Goal: Task Accomplishment & Management: Complete application form

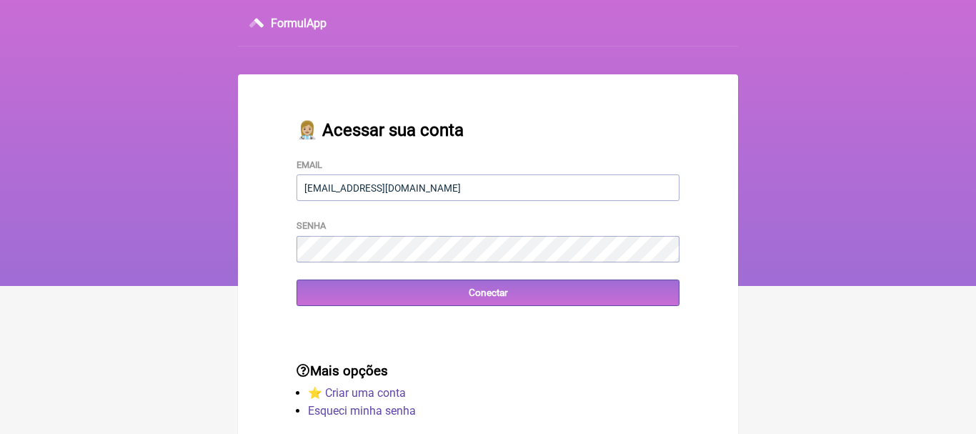
type input "[EMAIL_ADDRESS][DOMAIN_NAME]"
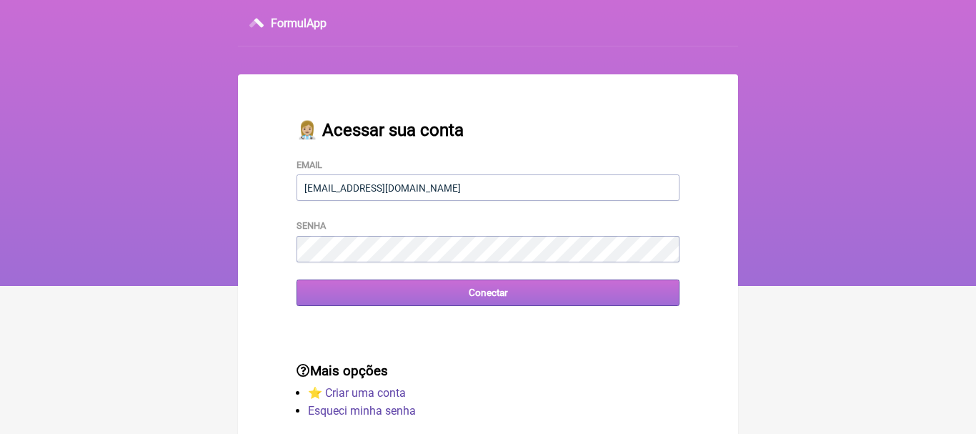
click at [476, 294] on input "Conectar" at bounding box center [488, 292] width 383 height 26
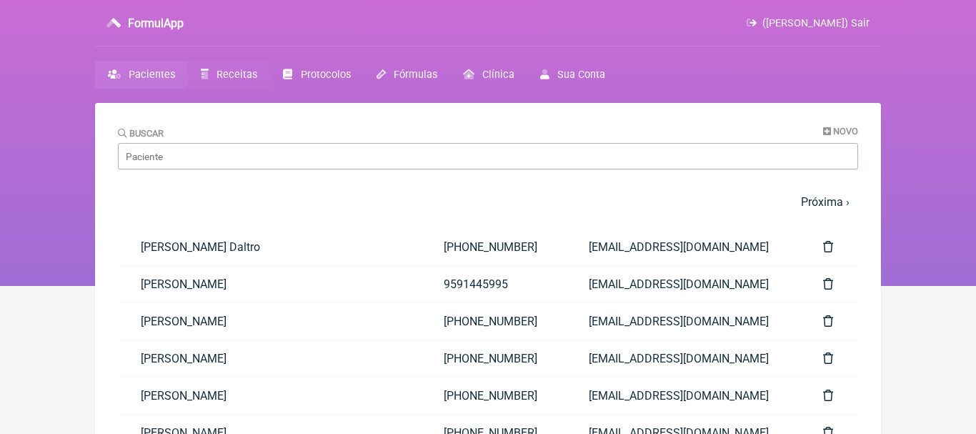
click at [229, 76] on span "Receitas" at bounding box center [237, 75] width 41 height 12
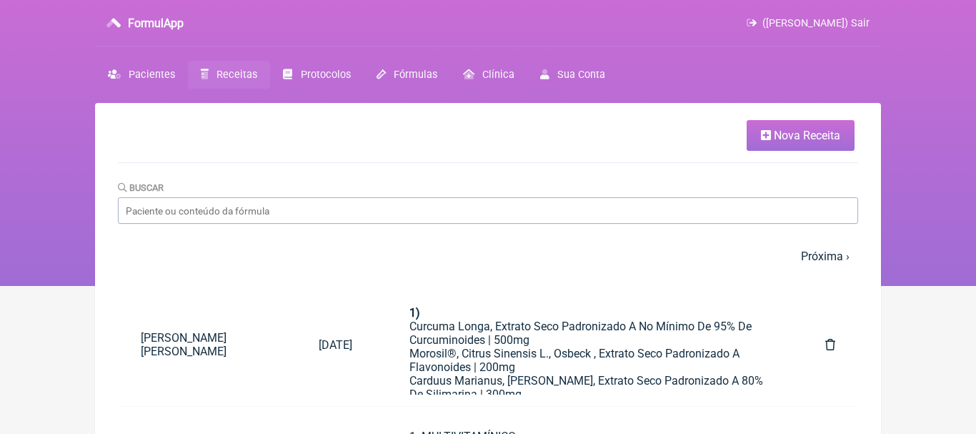
click at [785, 134] on span "Nova Receita" at bounding box center [807, 136] width 66 height 14
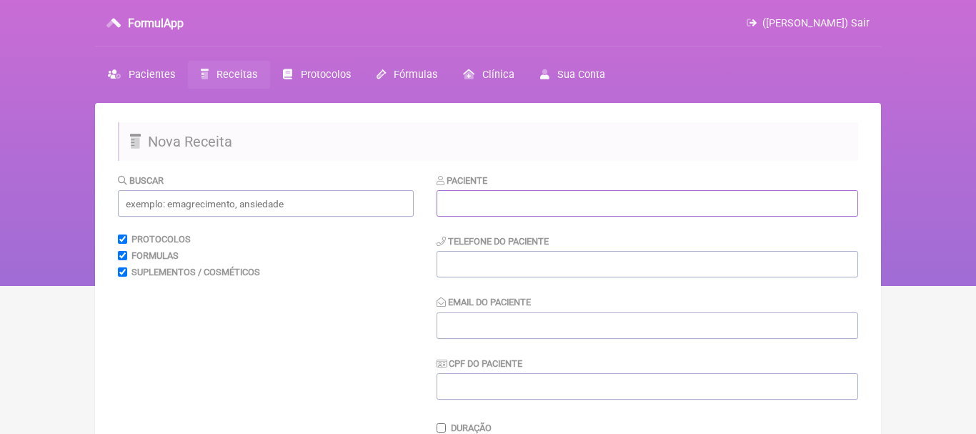
click at [537, 210] on input "text" at bounding box center [648, 203] width 422 height 26
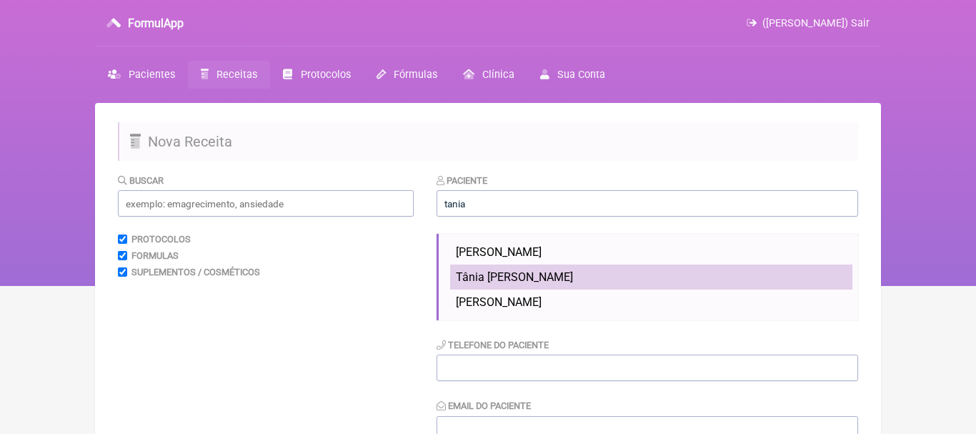
click at [486, 272] on span "Tânia [PERSON_NAME]" at bounding box center [514, 277] width 117 height 14
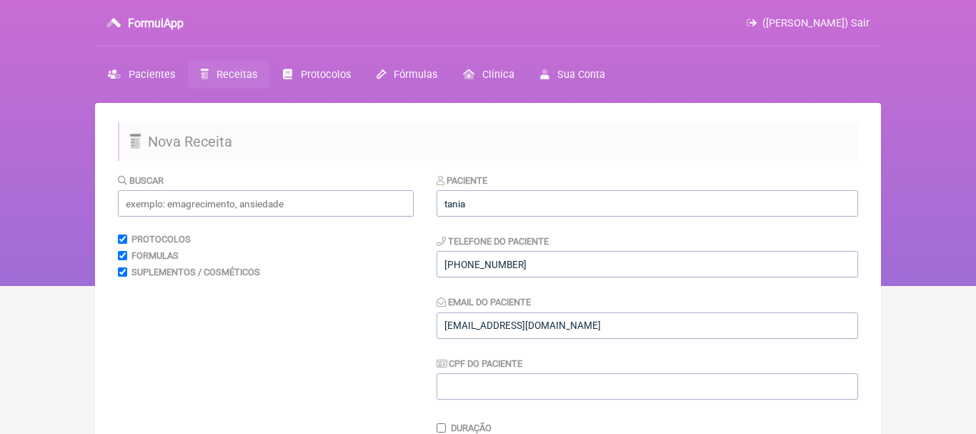
type input "Tânia [PERSON_NAME]"
type input "[PHONE_NUMBER]"
type input "[EMAIL_ADDRESS][DOMAIN_NAME]"
click at [372, 209] on input "text" at bounding box center [266, 203] width 296 height 26
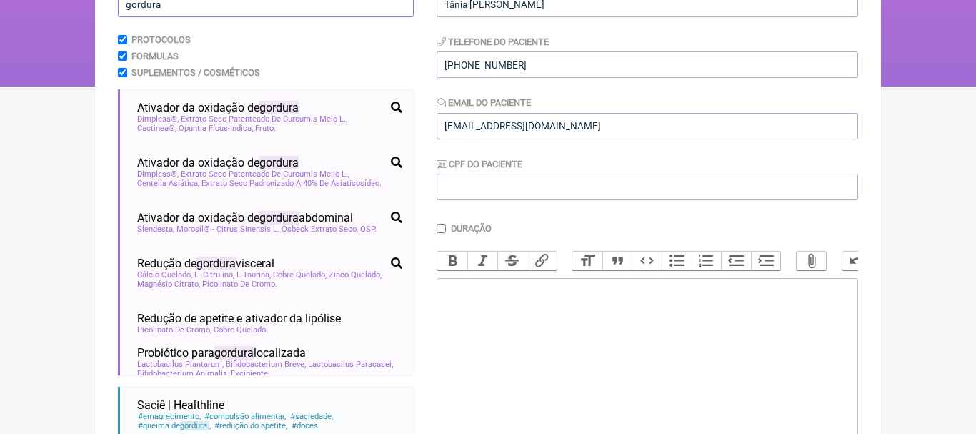
scroll to position [200, 0]
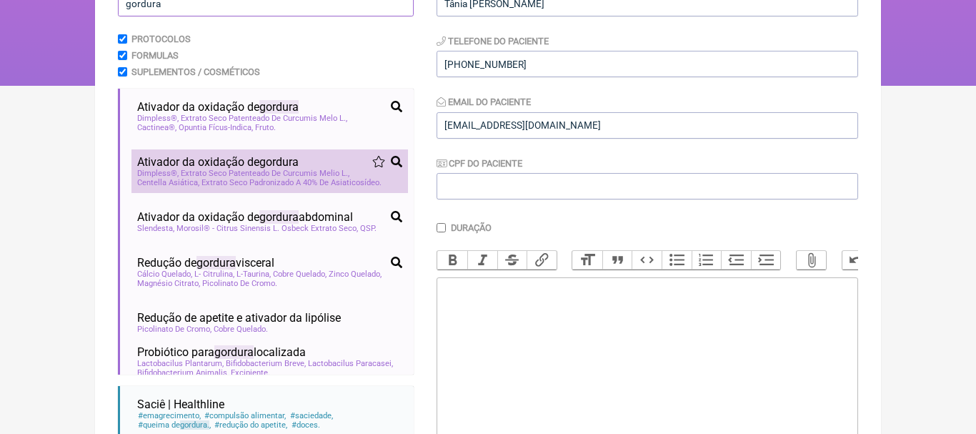
type input "gordura"
click at [227, 172] on span "Dimpless®, Extrato Seco Patenteado De Curcumis Melio L." at bounding box center [243, 173] width 212 height 9
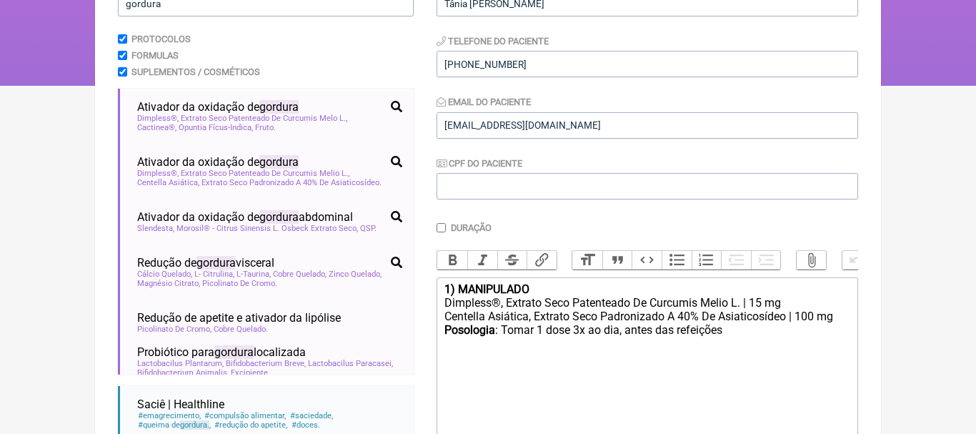
click at [548, 290] on div "1) MANIPULADO" at bounding box center [648, 289] width 406 height 14
click at [735, 333] on div "Posologia : Tomar 1 dose 3x ao dia, antes das refeições ㅤ" at bounding box center [648, 337] width 406 height 29
type trix-editor "<div><strong>1) Oxidação de gordura</strong></div><div>Dimpless®, Extrato Seco …"
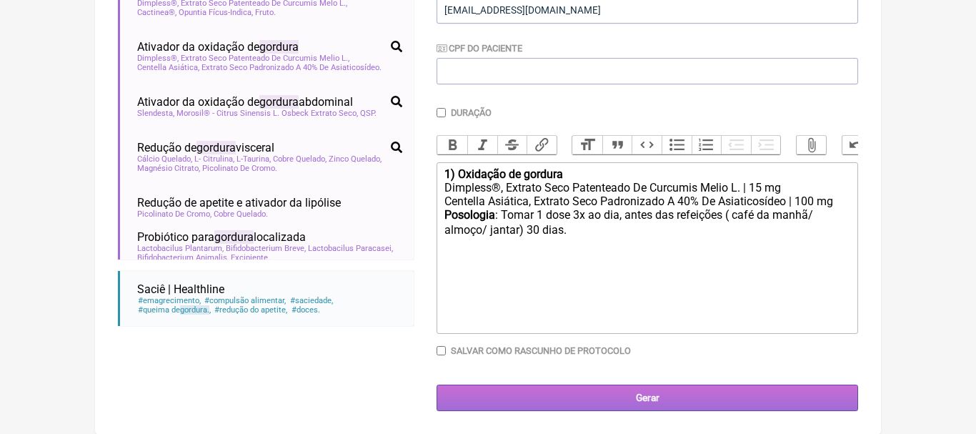
click at [682, 397] on input "Gerar" at bounding box center [648, 398] width 422 height 26
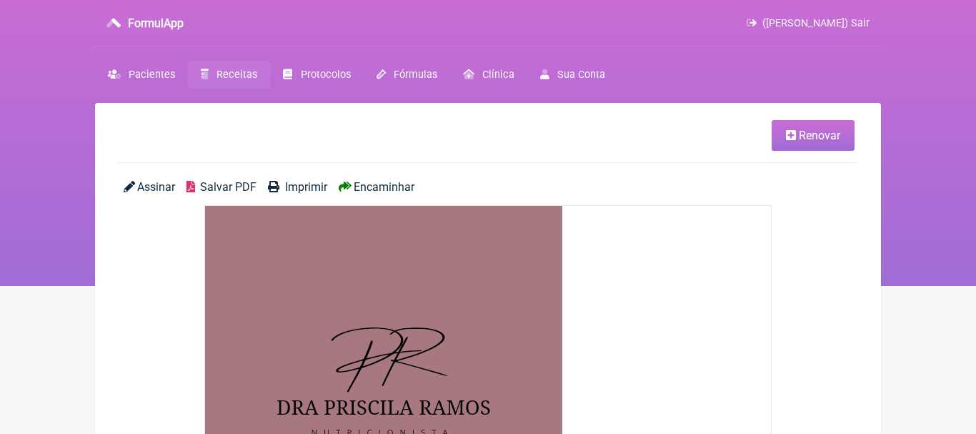
click at [403, 192] on span "Encaminhar" at bounding box center [384, 187] width 61 height 14
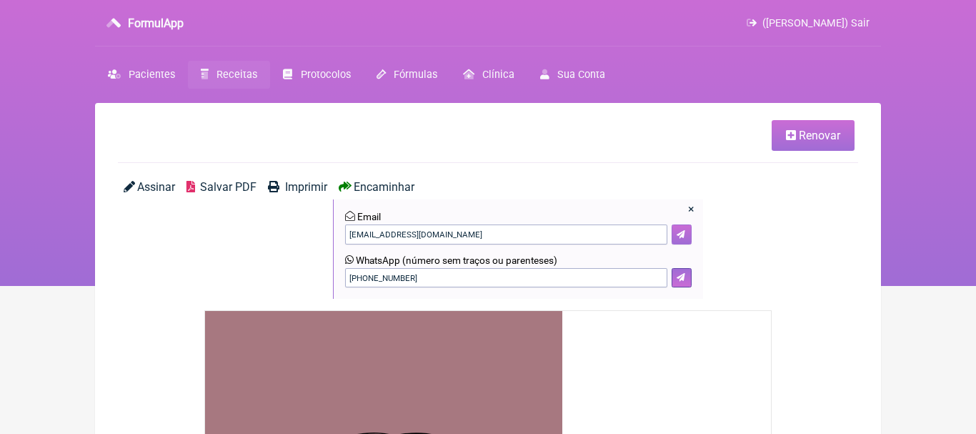
click at [680, 229] on button at bounding box center [682, 234] width 20 height 20
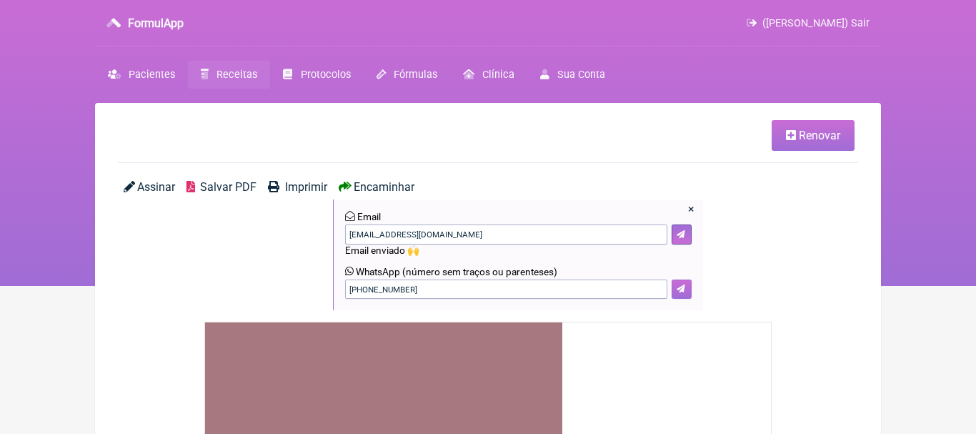
click at [682, 292] on icon at bounding box center [681, 288] width 9 height 9
